Goal: Information Seeking & Learning: Learn about a topic

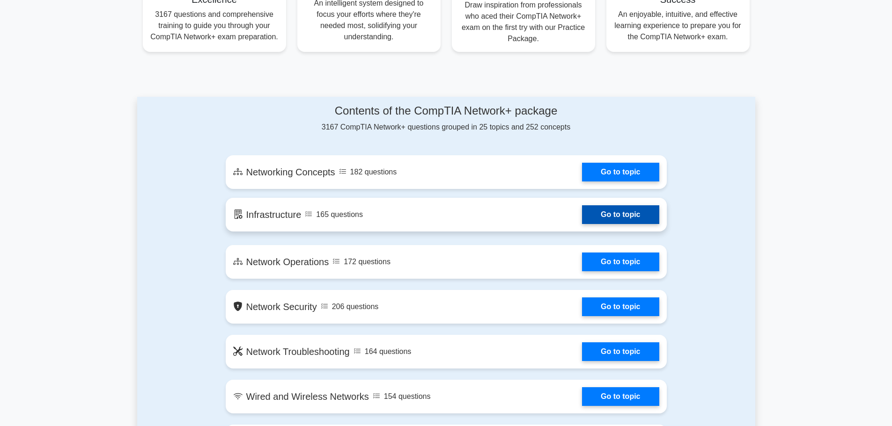
scroll to position [406, 0]
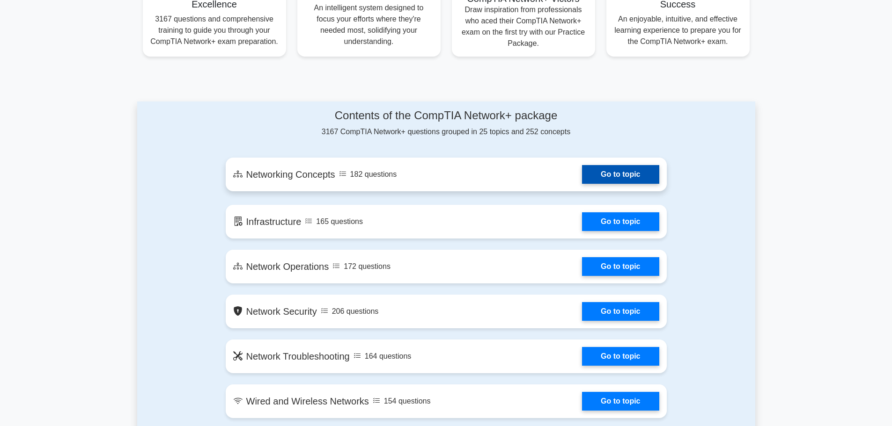
click at [608, 179] on link "Go to topic" at bounding box center [620, 174] width 77 height 19
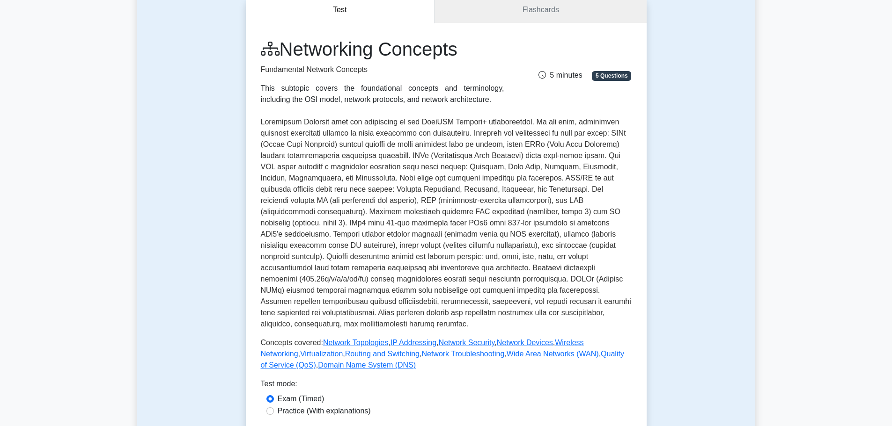
scroll to position [94, 0]
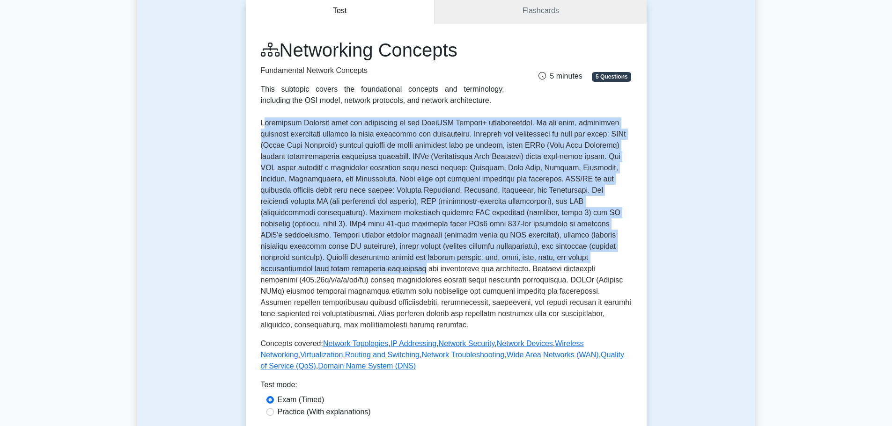
drag, startPoint x: 266, startPoint y: 125, endPoint x: 550, endPoint y: 257, distance: 313.3
click at [550, 257] on p at bounding box center [446, 223] width 371 height 213
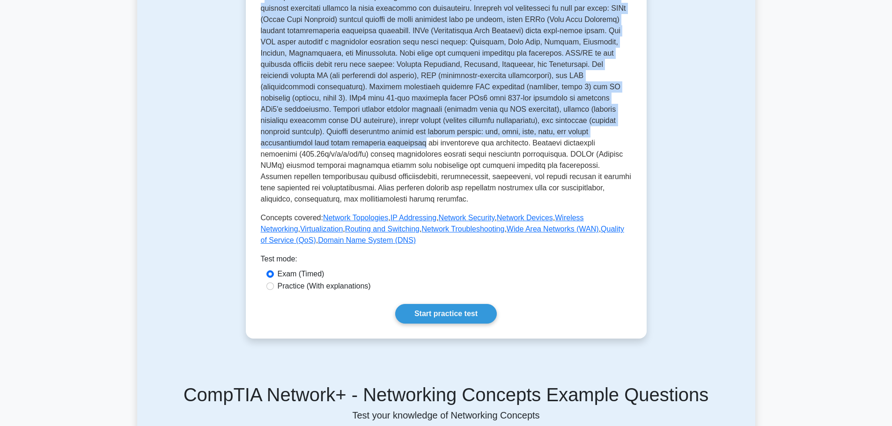
scroll to position [374, 0]
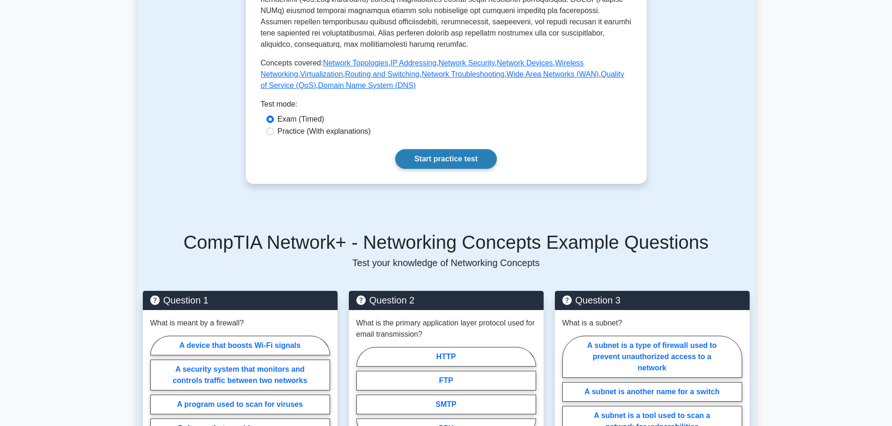
click at [437, 149] on link "Start practice test" at bounding box center [446, 159] width 102 height 20
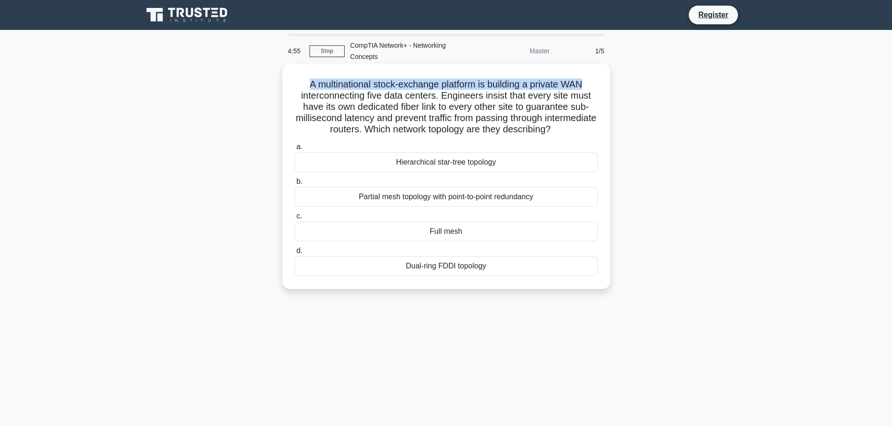
drag, startPoint x: 338, startPoint y: 83, endPoint x: 594, endPoint y: 85, distance: 256.5
click at [594, 85] on h5 "A multinational stock-exchange platform is building a private WAN interconnecti…" at bounding box center [445, 107] width 305 height 57
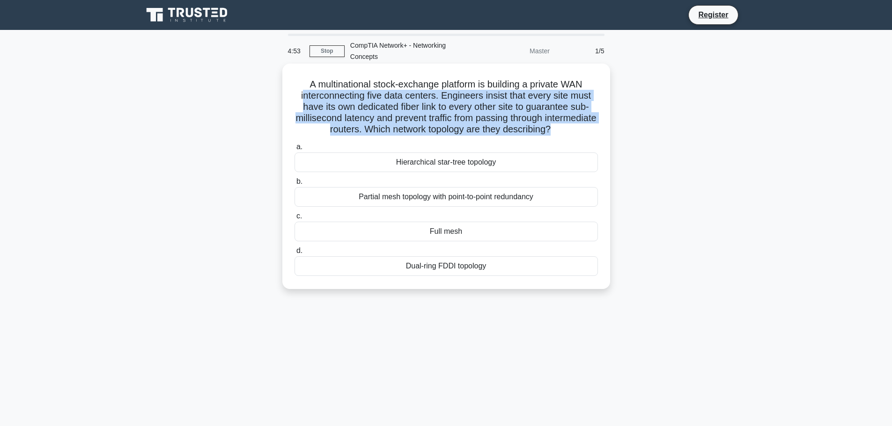
drag, startPoint x: 303, startPoint y: 97, endPoint x: 580, endPoint y: 125, distance: 278.5
click at [580, 125] on h5 "A multinational stock-exchange platform is building a private WAN interconnecti…" at bounding box center [445, 107] width 305 height 57
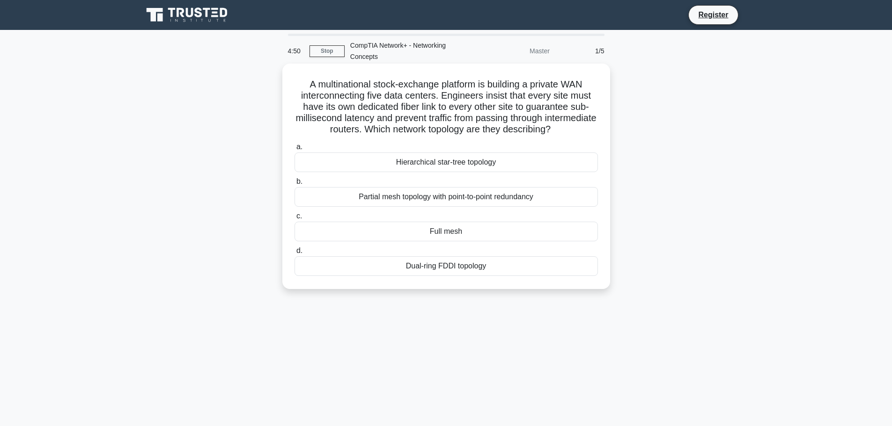
click at [421, 141] on div "a. Hierarchical star-tree topology b. Partial mesh topology with point-to-point…" at bounding box center [446, 208] width 315 height 139
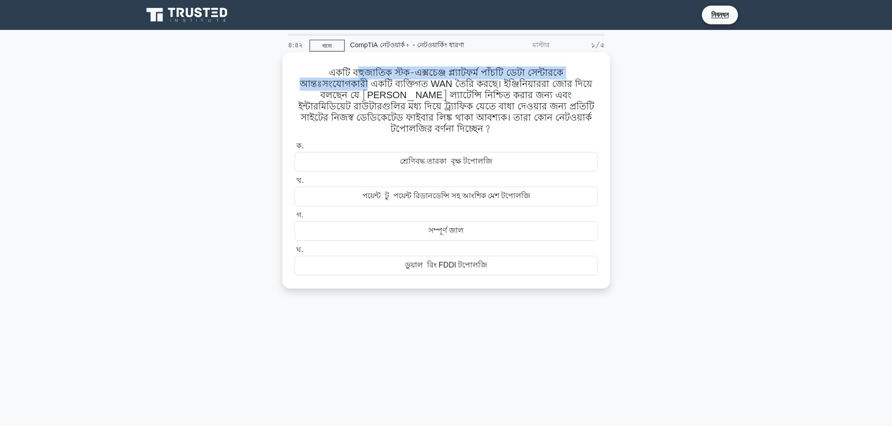
drag, startPoint x: 364, startPoint y: 73, endPoint x: 587, endPoint y: 76, distance: 223.3
click at [604, 72] on div "একটি বহুজাতিক স্টক-এক্সচেঞ্জ প্ল্যাটফর্ম পাঁচটি ডেটা সেন্টারকে আন্তঃসংযোগকারী এ…" at bounding box center [446, 170] width 320 height 228
drag, startPoint x: 378, startPoint y: 84, endPoint x: 433, endPoint y: 86, distance: 55.7
click at [433, 86] on font "একটি বহুজাতিক স্টক-এক্সচেঞ্জ প্ল্যাটফর্ম পাঁচটি ডেটা সেন্টারকে আন্তঃসংযোগকারী এ…" at bounding box center [446, 100] width 296 height 69
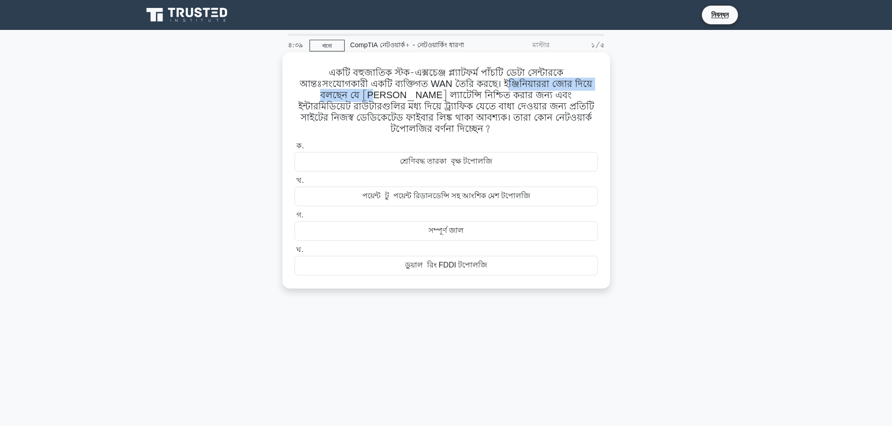
drag, startPoint x: 445, startPoint y: 85, endPoint x: 576, endPoint y: 87, distance: 130.6
click at [576, 87] on font "একটি বহুজাতিক স্টক-এক্সচেঞ্জ প্ল্যাটফর্ম পাঁচটি ডেটা সেন্টারকে আন্তঃসংযোগকারী এ…" at bounding box center [446, 100] width 296 height 69
drag, startPoint x: 325, startPoint y: 98, endPoint x: 561, endPoint y: 115, distance: 236.5
click at [561, 115] on font "একটি বহুজাতিক স্টক-এক্সচেঞ্জ প্ল্যাটফর্ম পাঁচটি ডেটা সেন্টারকে আন্তঃসংযোগকারী এ…" at bounding box center [446, 100] width 296 height 69
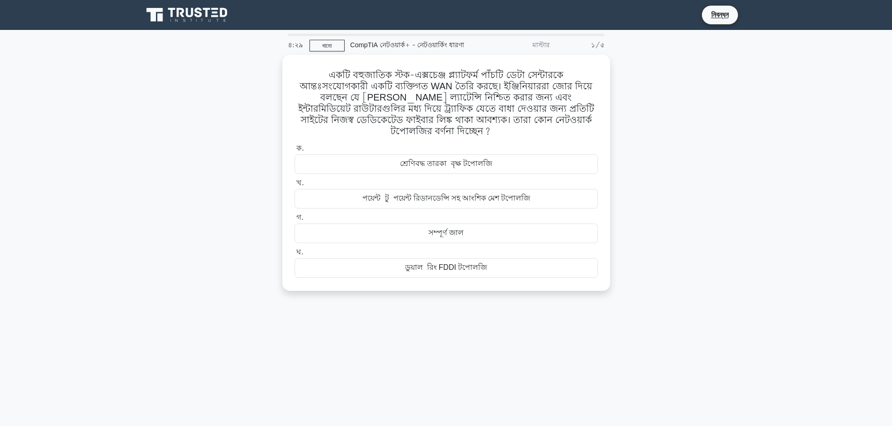
click at [692, 151] on div ".spinner_0XTQ{transform-origin:center;animation:spinner_y6GP .75s linear infini…" at bounding box center [446, 178] width 618 height 247
click at [444, 226] on font "সম্পূর্ণ জাল" at bounding box center [445, 231] width 35 height 11
click at [294, 219] on input "গ. সম্পূর্ণ জাল" at bounding box center [294, 215] width 0 height 6
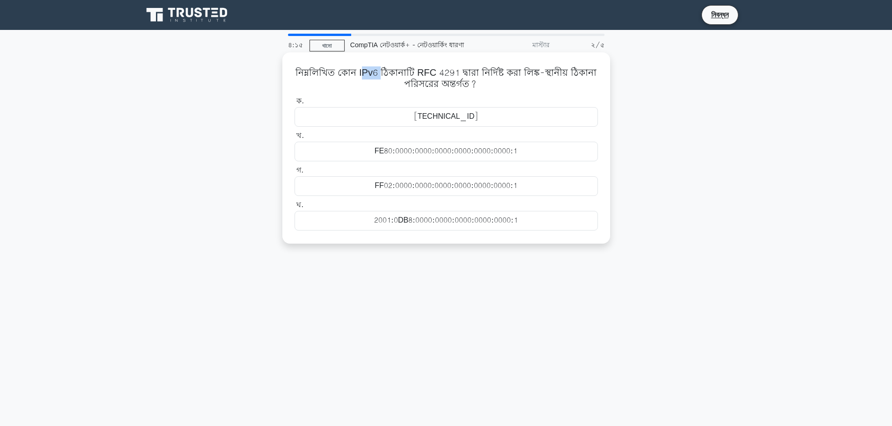
drag, startPoint x: 376, startPoint y: 73, endPoint x: 385, endPoint y: 74, distance: 8.9
click at [385, 74] on font "নিম্নলিখিত কোন IPv6 ঠিকানাটি RFC 4291 দ্বারা নির্দিষ্ট করা লিঙ্ক-স্থানীয় ঠিকান…" at bounding box center [445, 78] width 301 height 24
click at [402, 82] on h5 "নিম্নলিখিত কোন IPv6 ঠিকানাটি RFC 4291 দ্বারা নির্দিষ্ট করা লিঙ্ক-স্থানীয় ঠিকান…" at bounding box center [445, 78] width 305 height 22
drag, startPoint x: 406, startPoint y: 69, endPoint x: 518, endPoint y: 78, distance: 112.2
click at [518, 77] on font "নিম্নলিখিত কোন IPv6 ঠিকানাটি RFC 4291 দ্বারা নির্দিষ্ট করা লিঙ্ক-স্থানীয় ঠিকান…" at bounding box center [445, 78] width 301 height 24
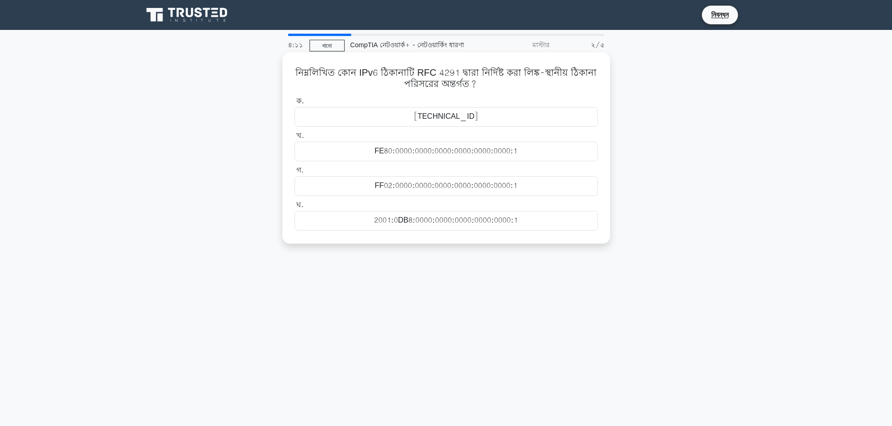
click at [501, 154] on font "FE80:0000:0000:0000:0000:0000:0000:1" at bounding box center [445, 151] width 143 height 11
click at [294, 139] on input "খ. FE80:0000:0000:0000:0000:0000:0000:1" at bounding box center [294, 136] width 0 height 6
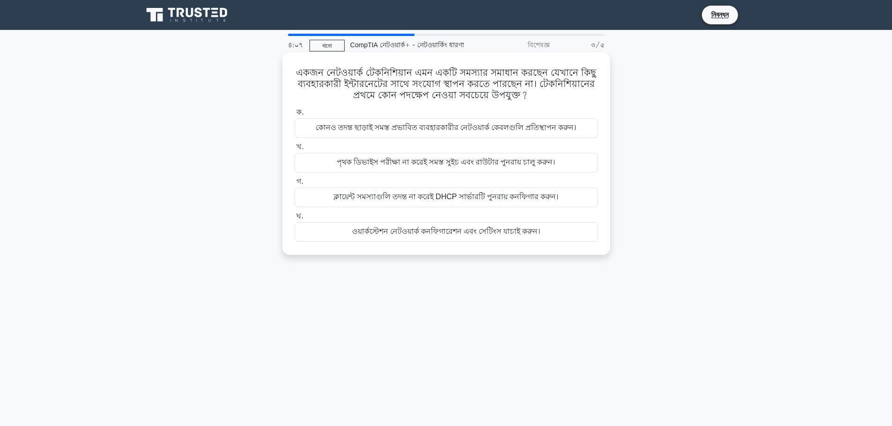
drag, startPoint x: 317, startPoint y: 74, endPoint x: 562, endPoint y: 97, distance: 245.8
click at [562, 97] on h5 "একজন নেটওয়ার্ক টেকনিশিয়ান এমন একটি সমস্যার সমাধান করছেন যেখানে কিছু ব্যবহারকা…" at bounding box center [445, 84] width 305 height 34
click at [548, 99] on h5 "একজন নেটওয়ার্ক টেকনিশিয়ান এমন একটি সমস্যার সমাধান করছেন যেখানে কিছু ব্যবহারকা…" at bounding box center [445, 84] width 305 height 34
